Goal: Transaction & Acquisition: Subscribe to service/newsletter

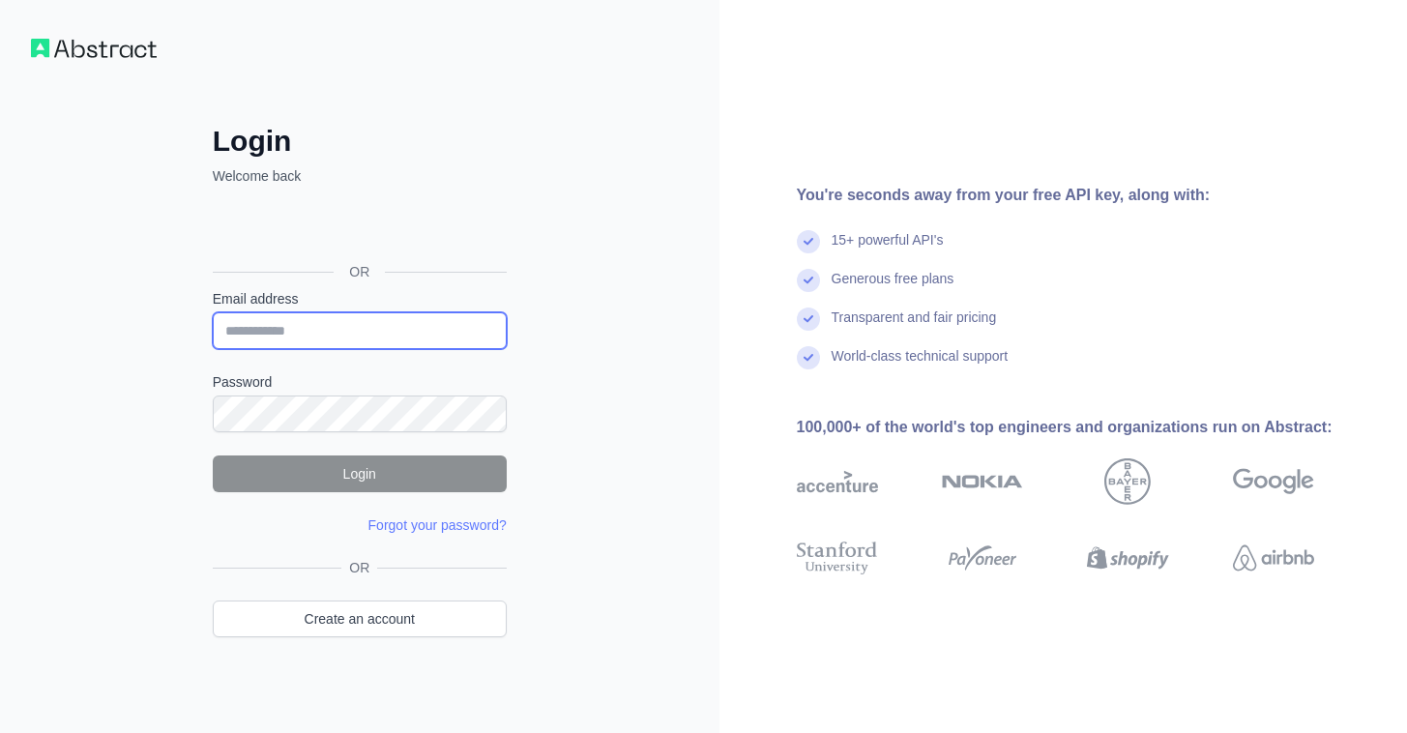
type input "**********"
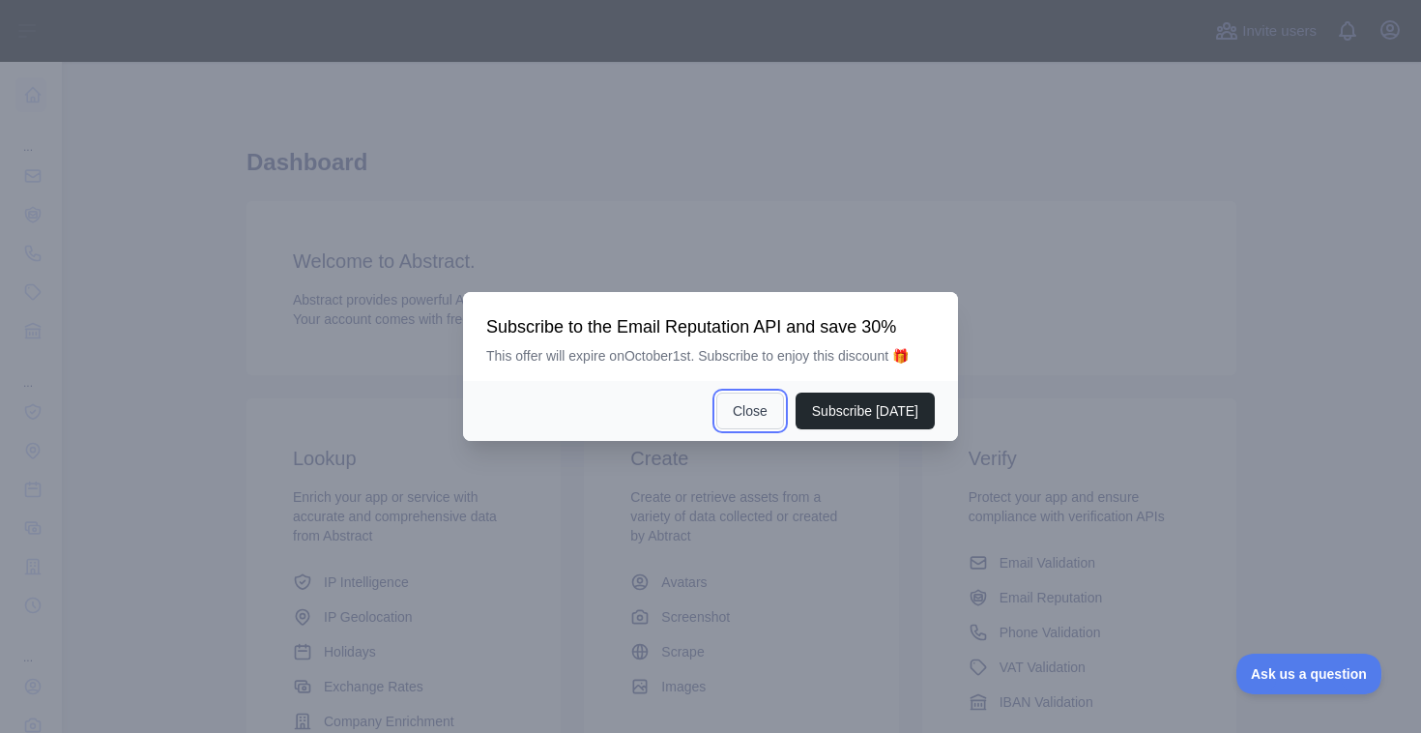
click at [745, 413] on button "Close" at bounding box center [750, 411] width 68 height 37
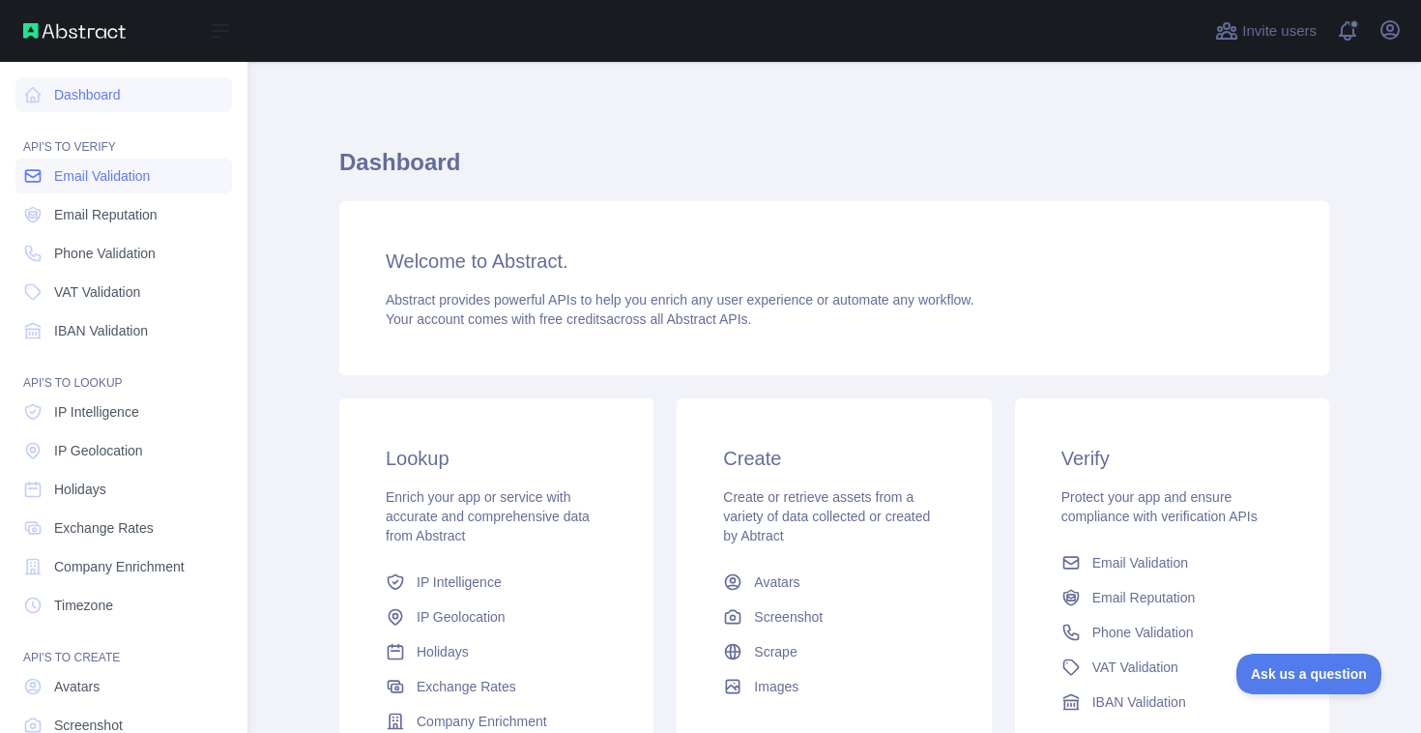
click at [44, 173] on link "Email Validation" at bounding box center [123, 176] width 217 height 35
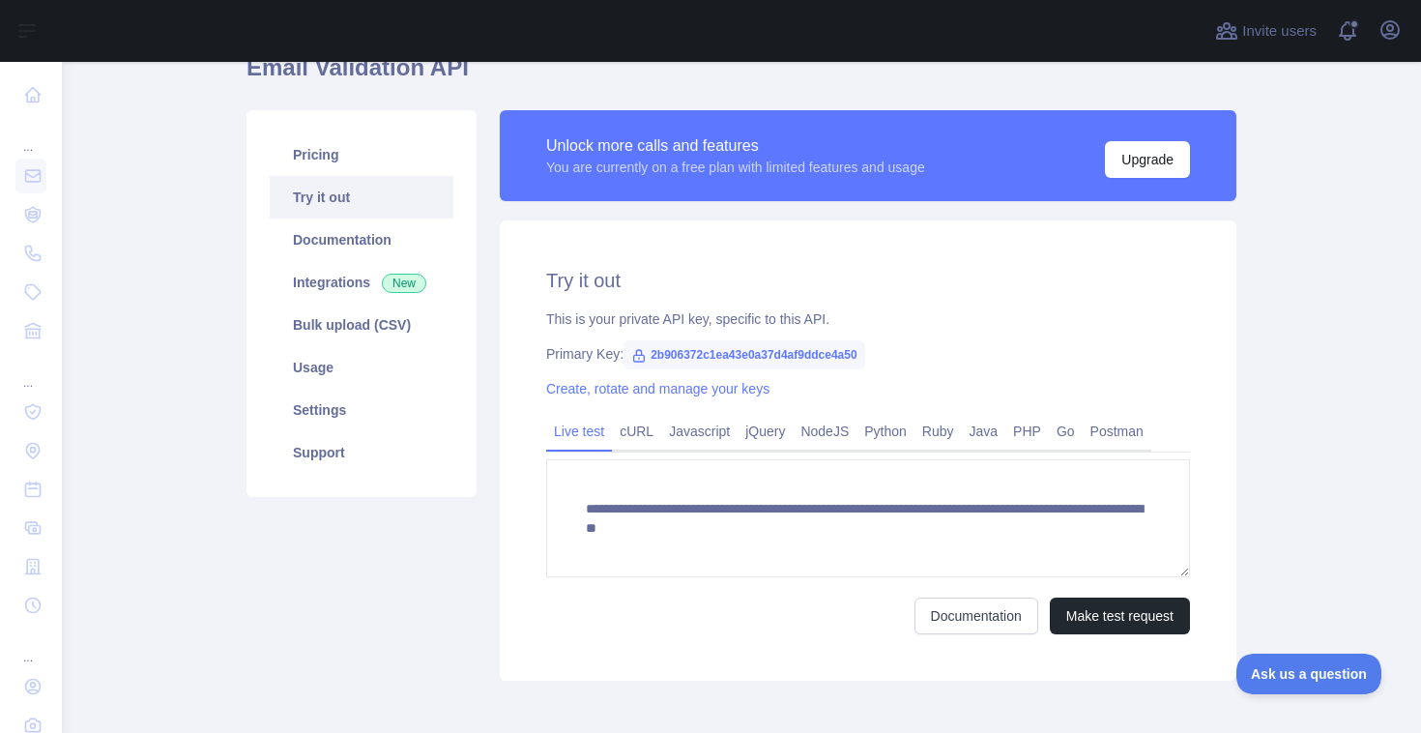
scroll to position [190, 0]
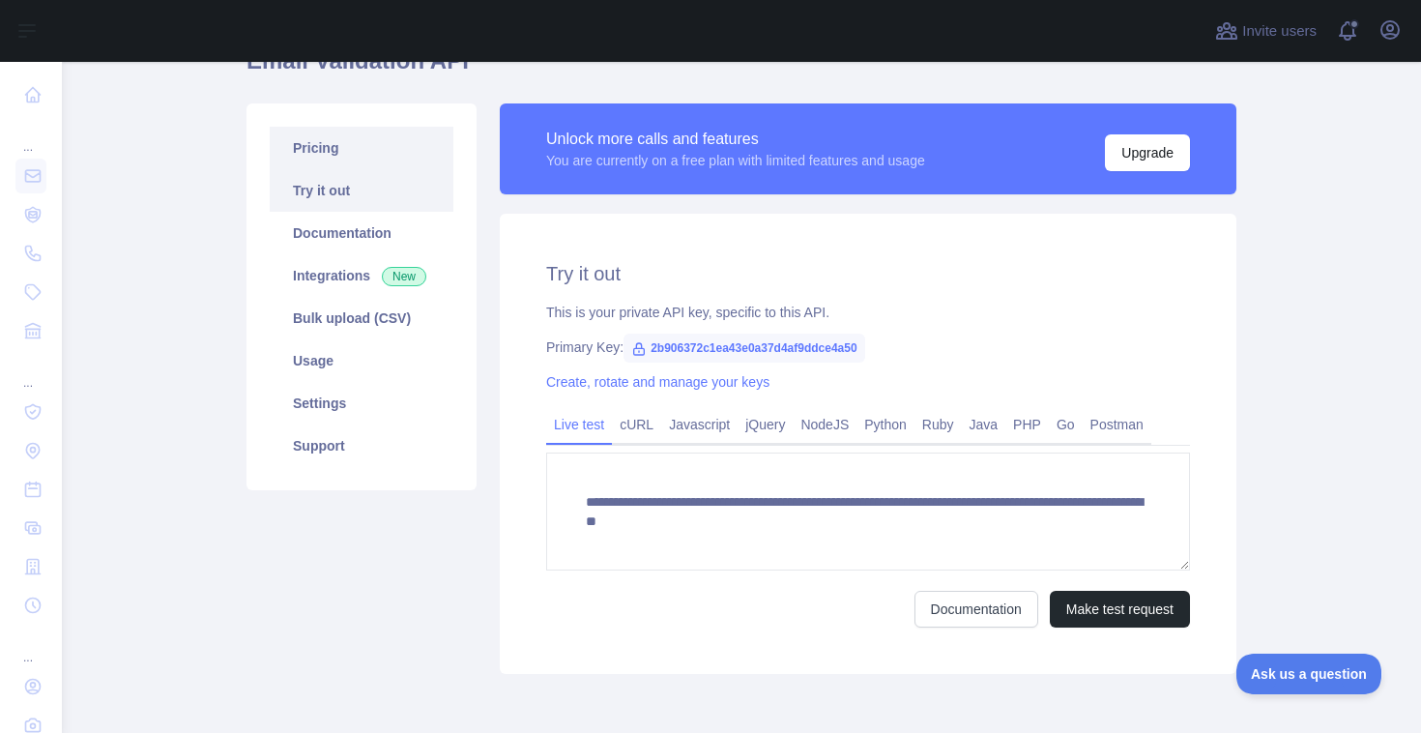
click at [337, 147] on link "Pricing" at bounding box center [362, 148] width 184 height 43
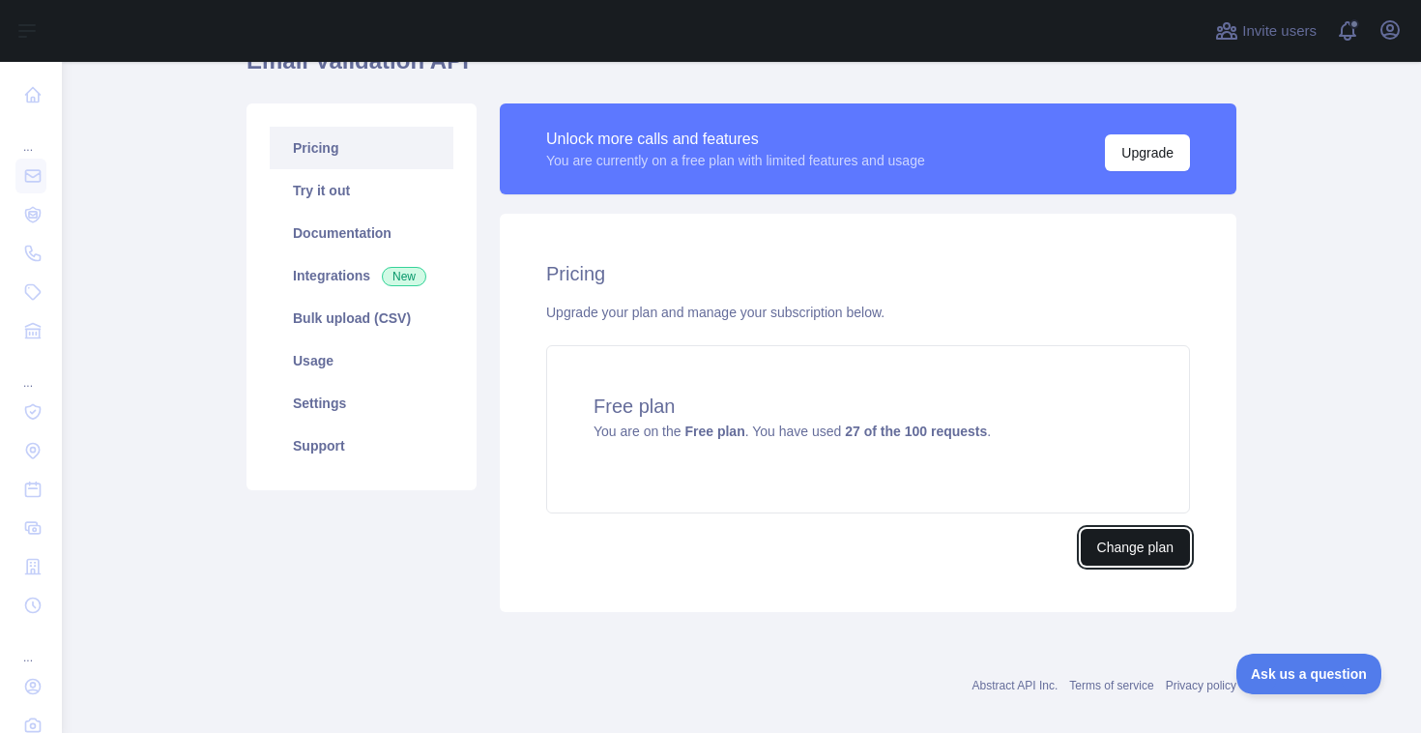
click at [1089, 534] on button "Change plan" at bounding box center [1135, 547] width 109 height 37
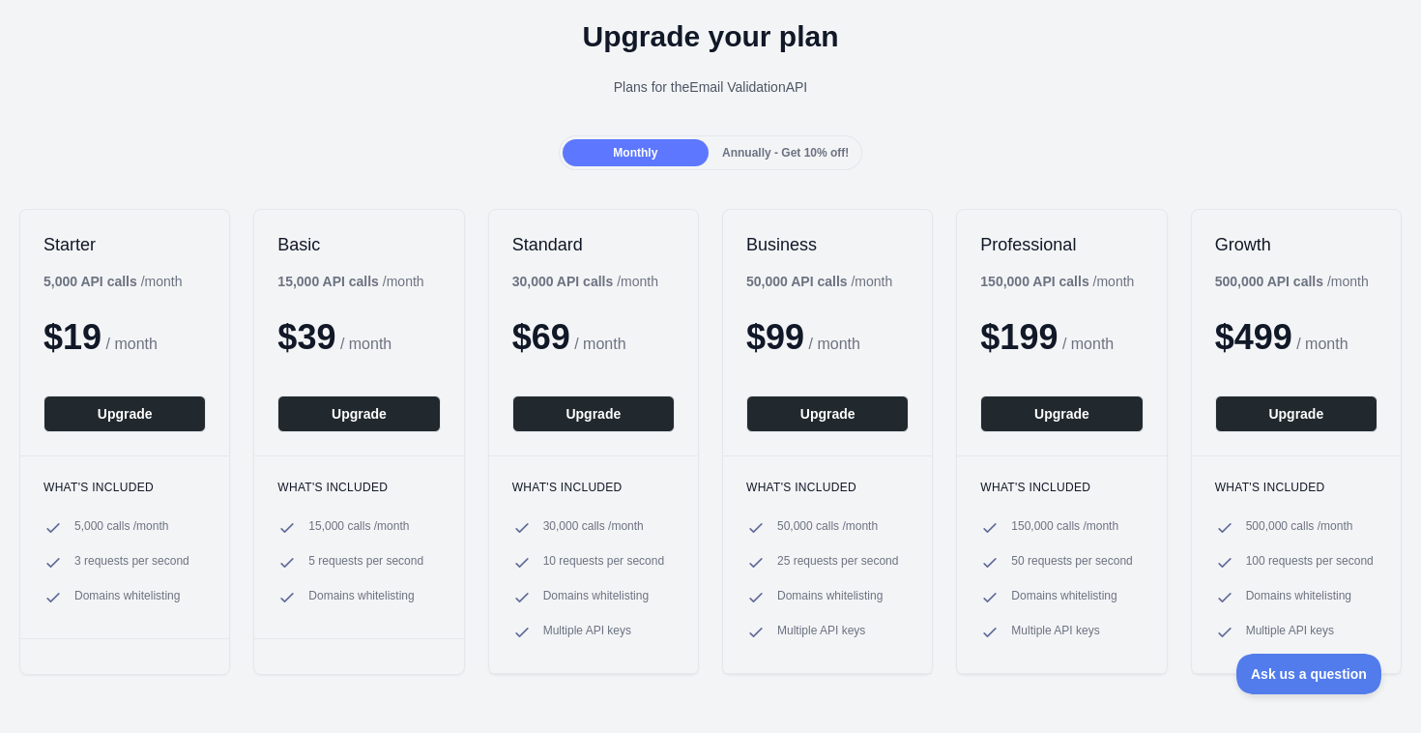
scroll to position [73, 0]
